Goal: Information Seeking & Learning: Compare options

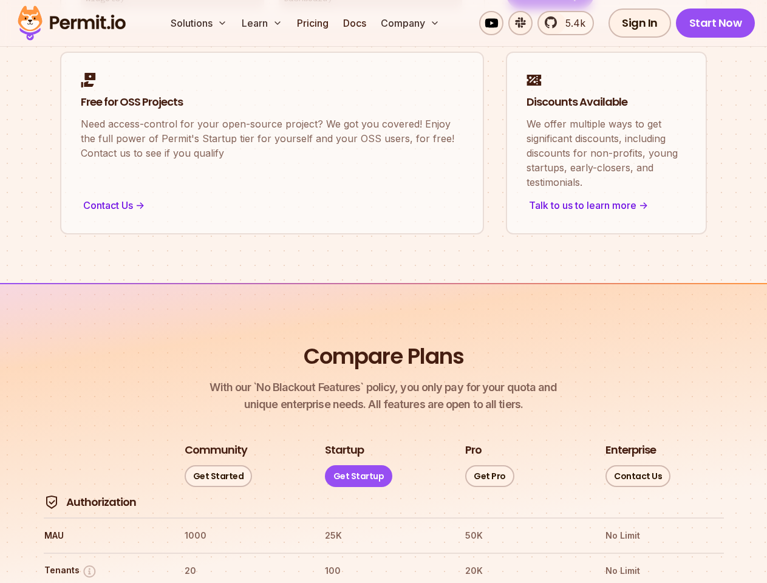
scroll to position [1391, 0]
click at [200, 23] on button "Solutions" at bounding box center [199, 23] width 66 height 24
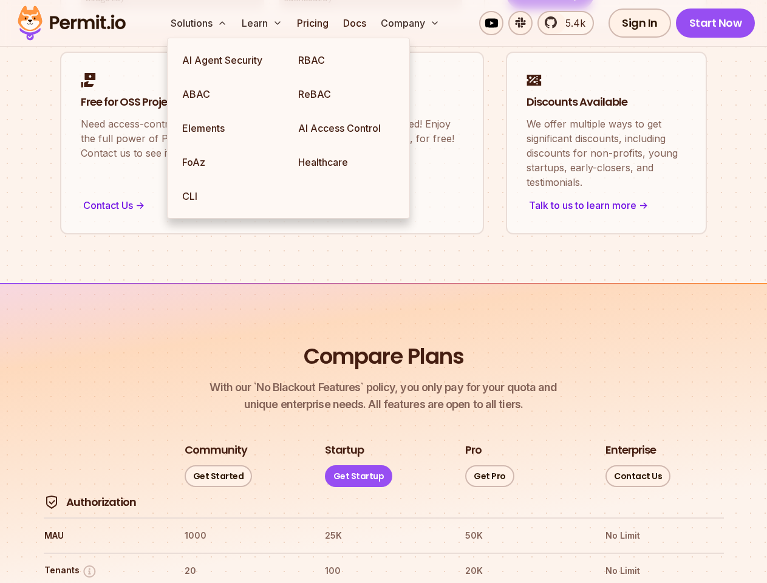
click at [263, 23] on button "Learn" at bounding box center [262, 23] width 50 height 24
click at [411, 23] on button "Company" at bounding box center [410, 23] width 69 height 24
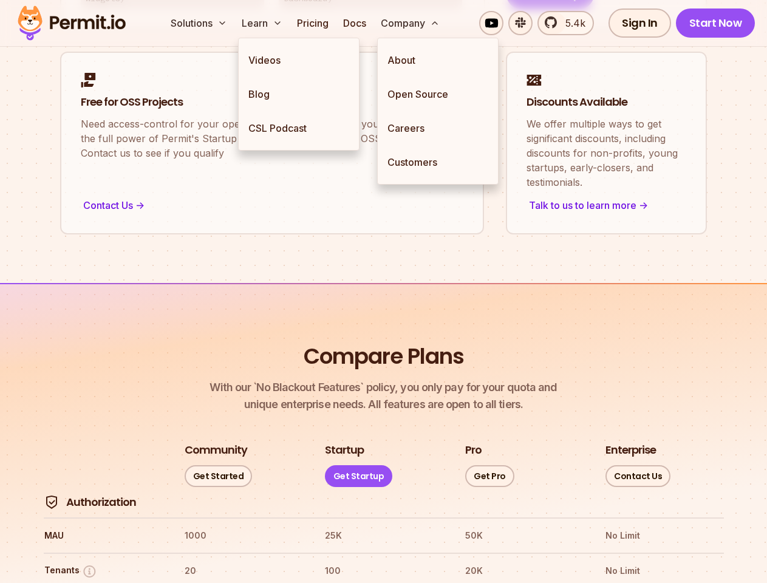
click at [70, 564] on button "Tenants" at bounding box center [70, 571] width 53 height 15
